Goal: Download file/media

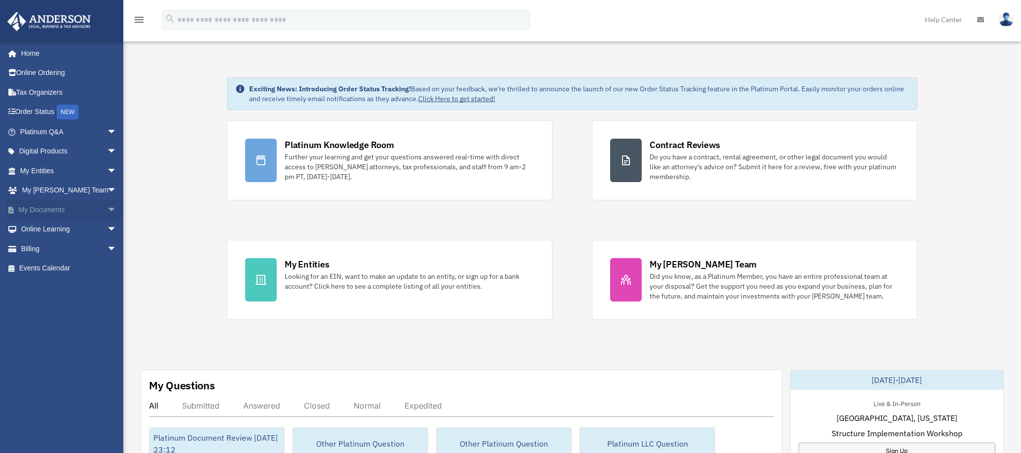
click at [54, 209] on link "My Documents arrow_drop_down" at bounding box center [69, 210] width 125 height 20
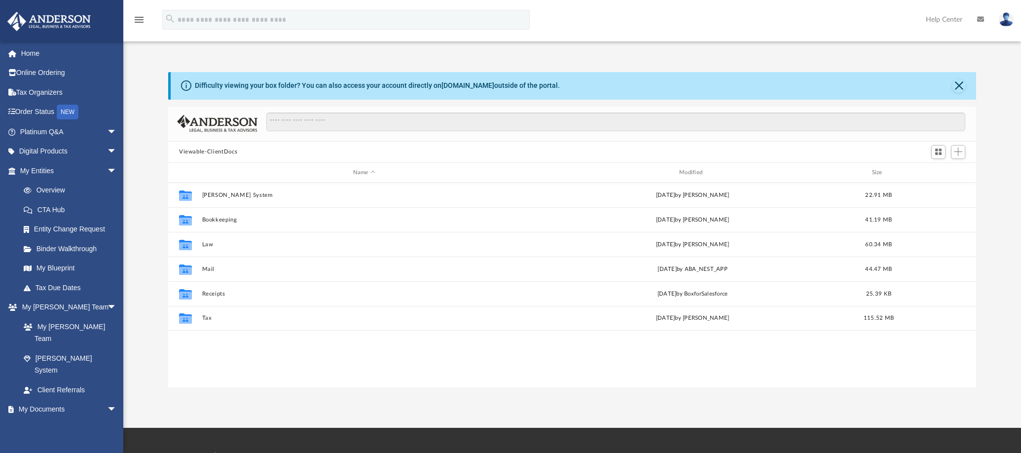
scroll to position [215, 799]
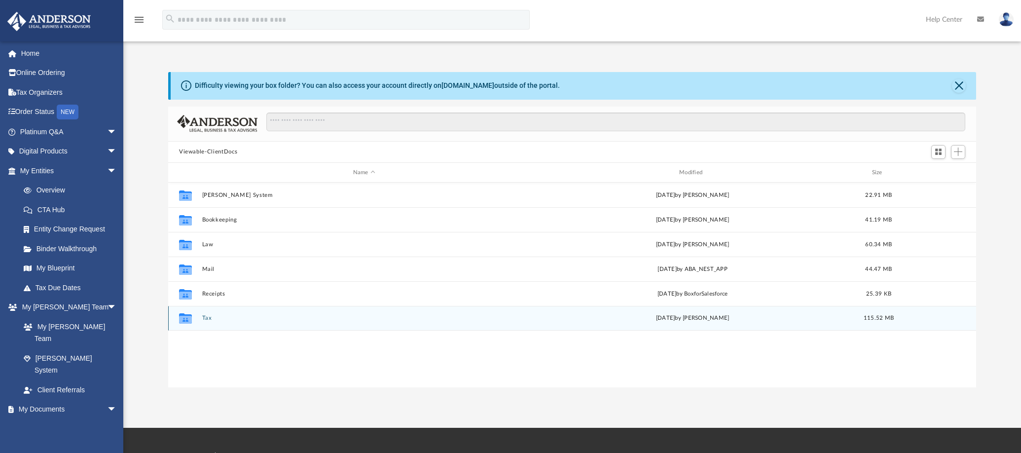
click at [212, 317] on button "Tax" at bounding box center [364, 318] width 324 height 6
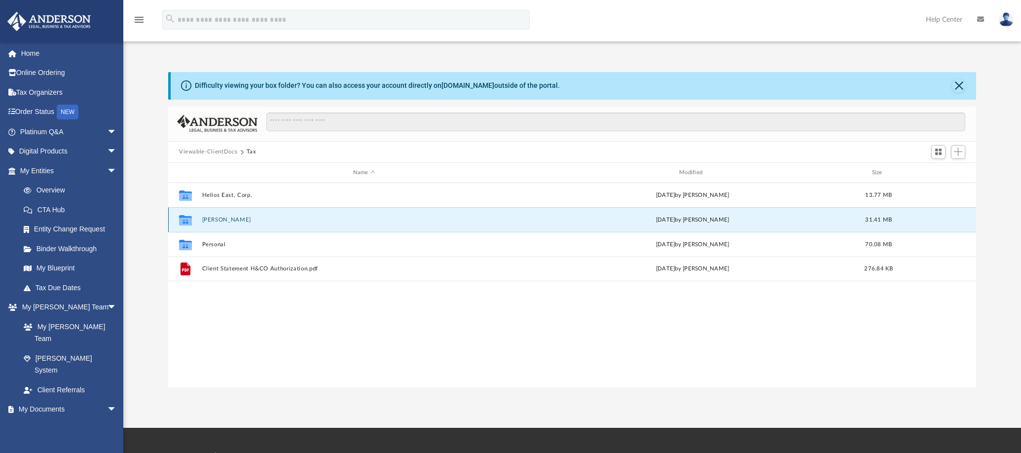
click at [214, 220] on button "[PERSON_NAME]" at bounding box center [364, 219] width 324 height 6
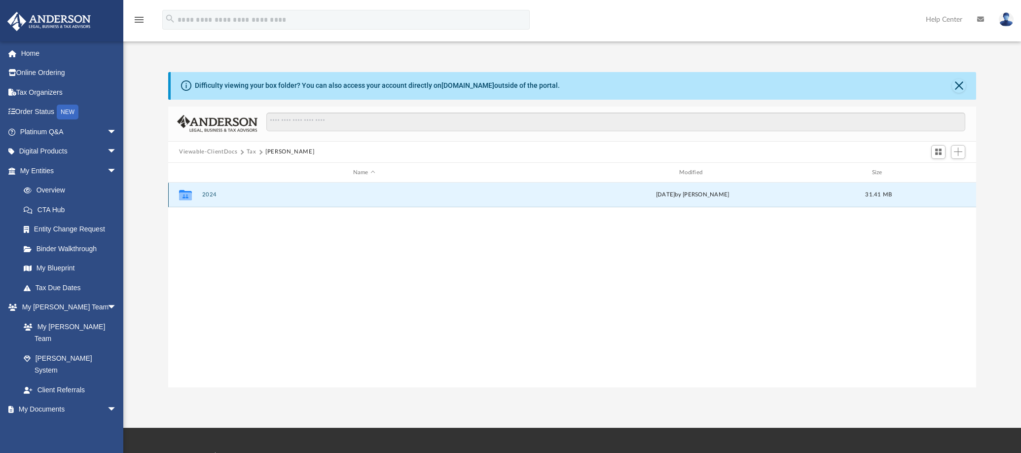
click at [210, 196] on button "2024" at bounding box center [364, 195] width 324 height 6
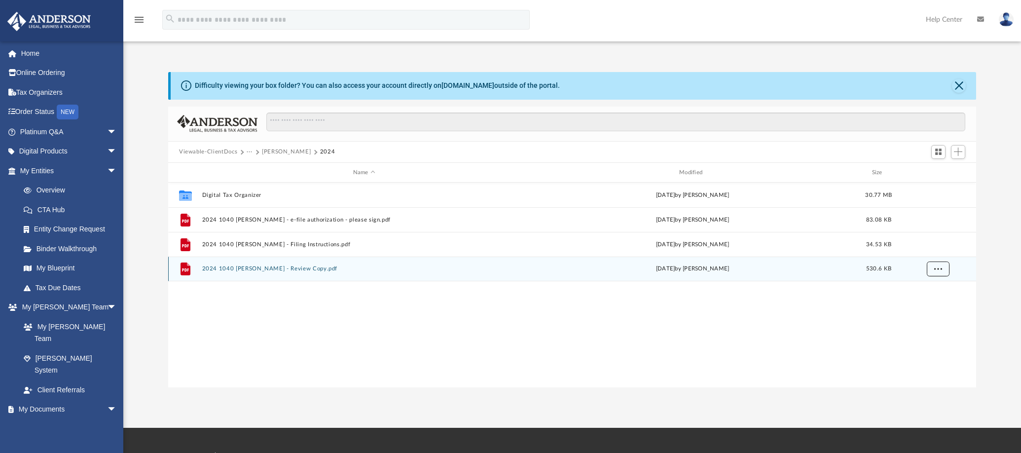
click at [944, 269] on button "More options" at bounding box center [938, 269] width 23 height 15
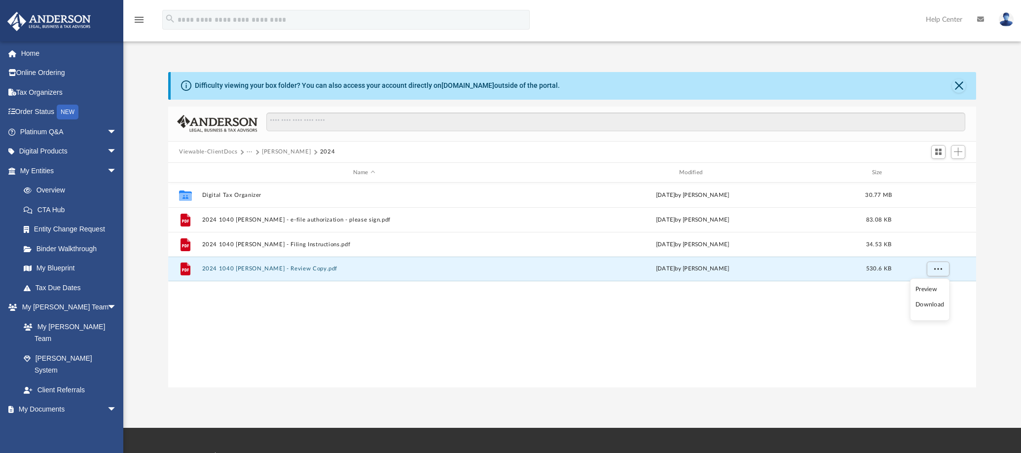
click at [938, 307] on li "Download" at bounding box center [929, 304] width 29 height 10
